Goal: Check status: Check status

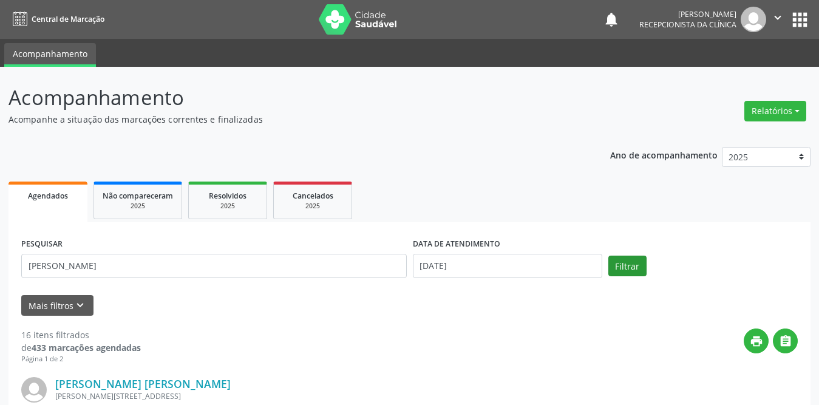
type input "[PERSON_NAME]"
click at [627, 263] on button "Filtrar" at bounding box center [628, 266] width 38 height 21
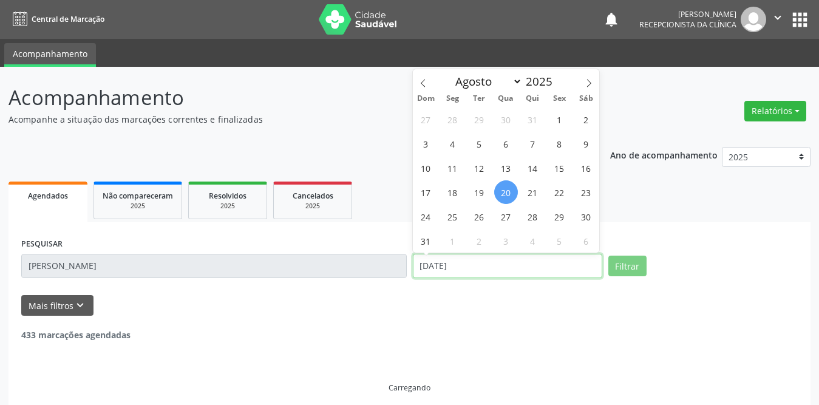
click at [509, 263] on input "[DATE]" at bounding box center [508, 266] width 190 height 24
click at [563, 118] on span "1" at bounding box center [560, 120] width 24 height 24
type input "[DATE]"
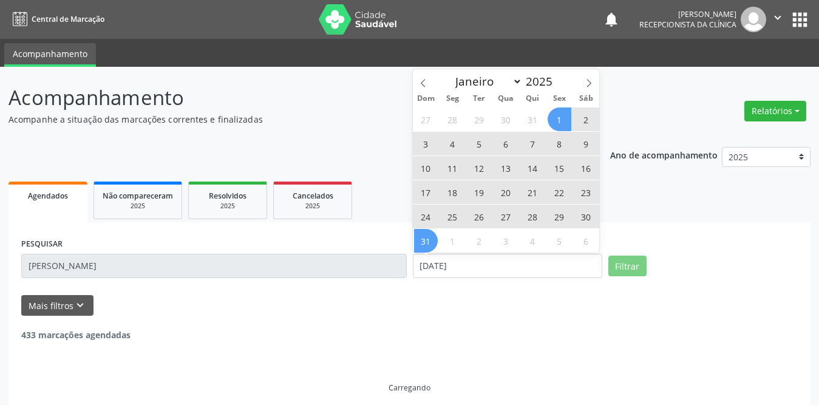
click at [426, 245] on span "31" at bounding box center [426, 241] width 24 height 24
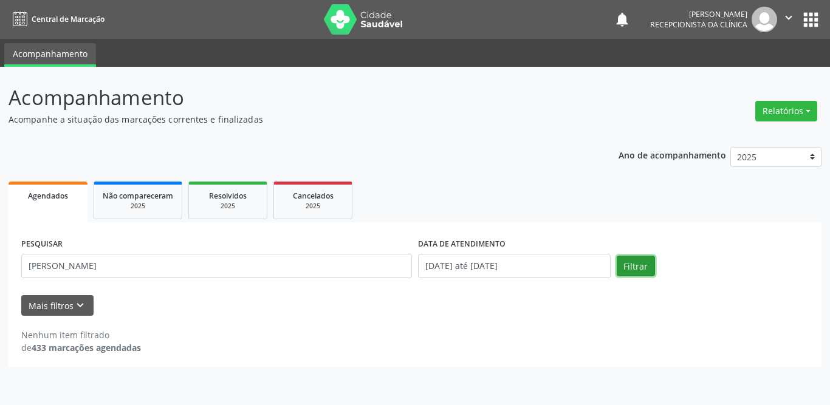
click at [642, 259] on button "Filtrar" at bounding box center [636, 266] width 38 height 21
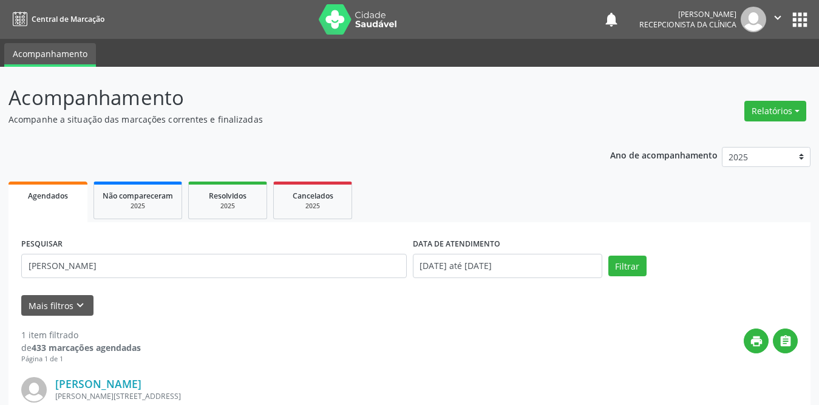
scroll to position [145, 0]
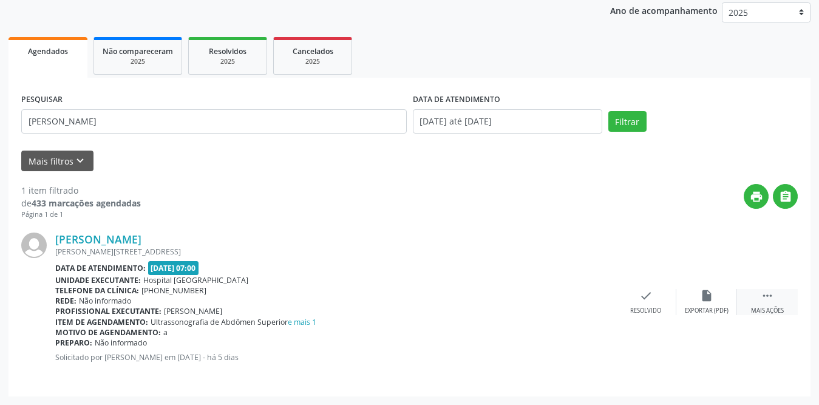
click at [774, 294] on icon "" at bounding box center [767, 295] width 13 height 13
click at [581, 299] on icon "print" at bounding box center [585, 295] width 13 height 13
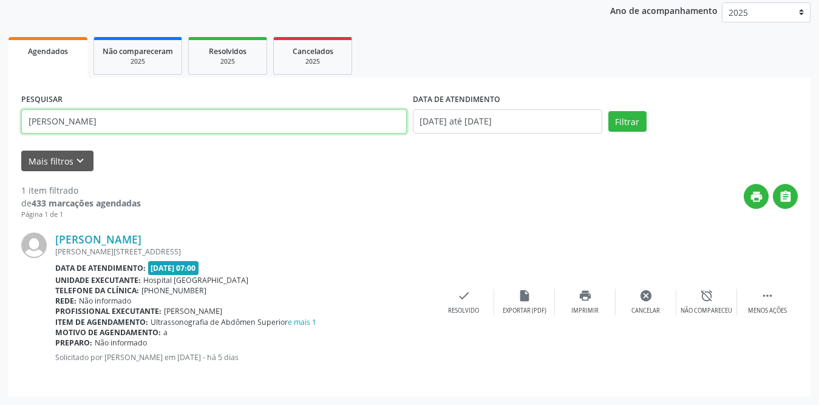
drag, startPoint x: 183, startPoint y: 121, endPoint x: 24, endPoint y: 115, distance: 159.3
click at [25, 115] on input "[PERSON_NAME]" at bounding box center [214, 121] width 386 height 24
